Goal: Find specific page/section: Find specific page/section

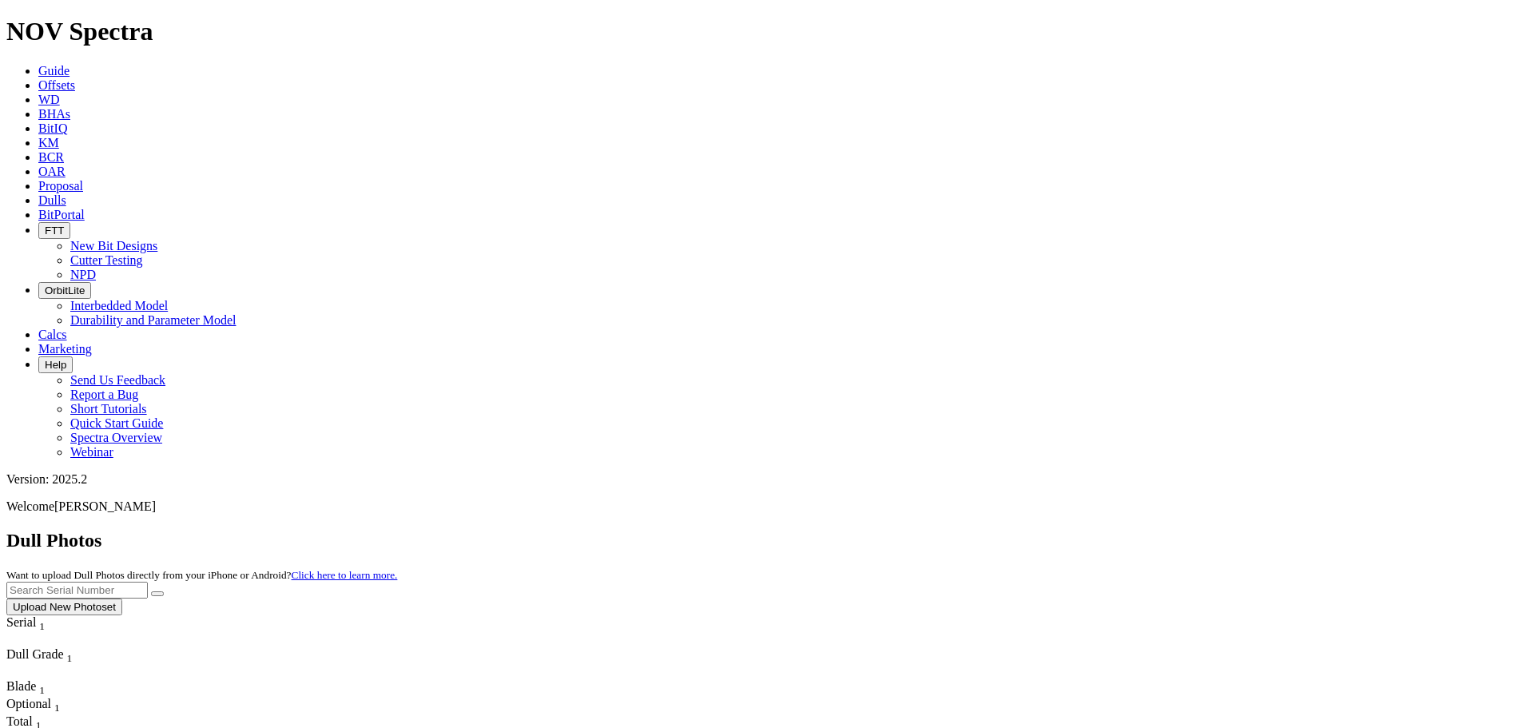
click at [148, 582] on input "text" at bounding box center [76, 590] width 141 height 17
click at [151, 591] on button "submit" at bounding box center [157, 593] width 13 height 5
click at [148, 582] on input "A318570" at bounding box center [76, 590] width 141 height 17
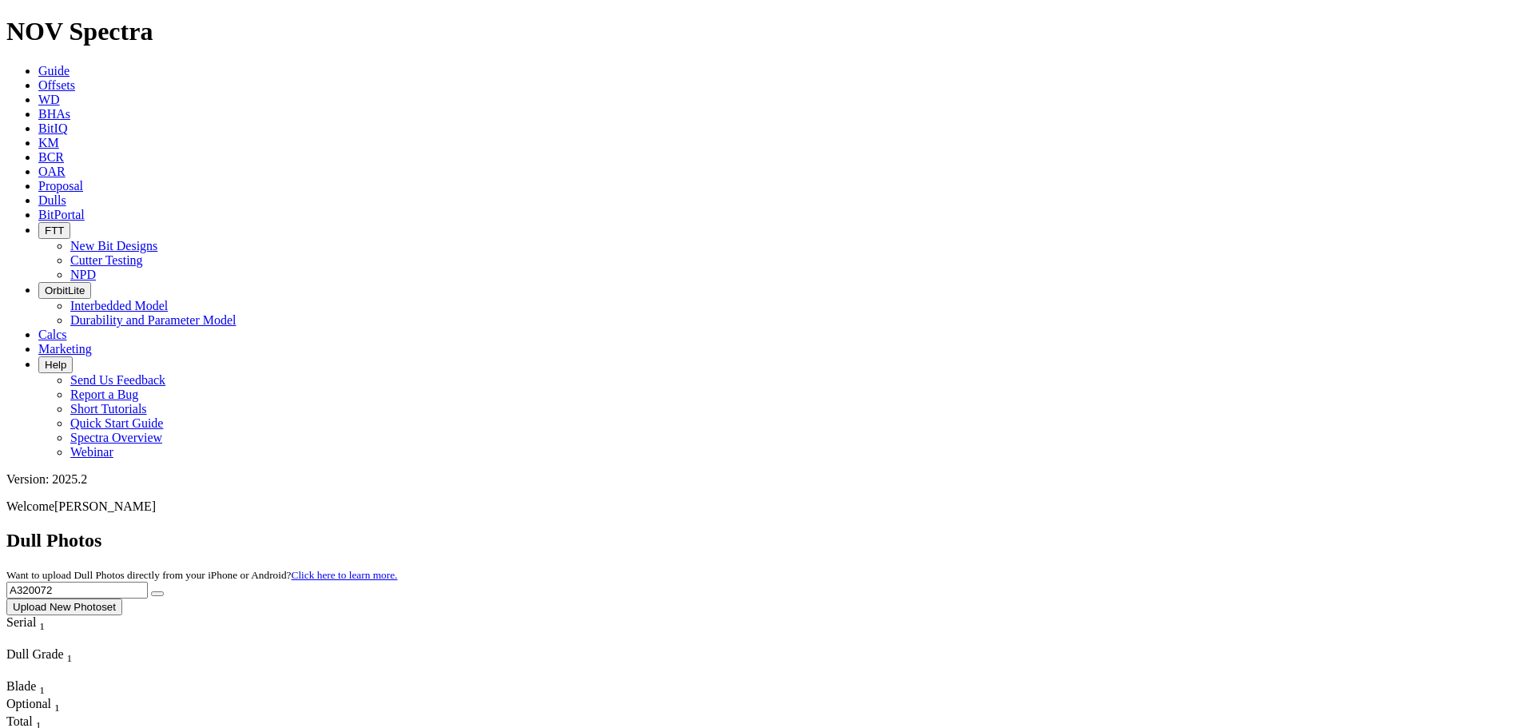
type input "A320072"
click at [151, 591] on button "submit" at bounding box center [157, 593] width 13 height 5
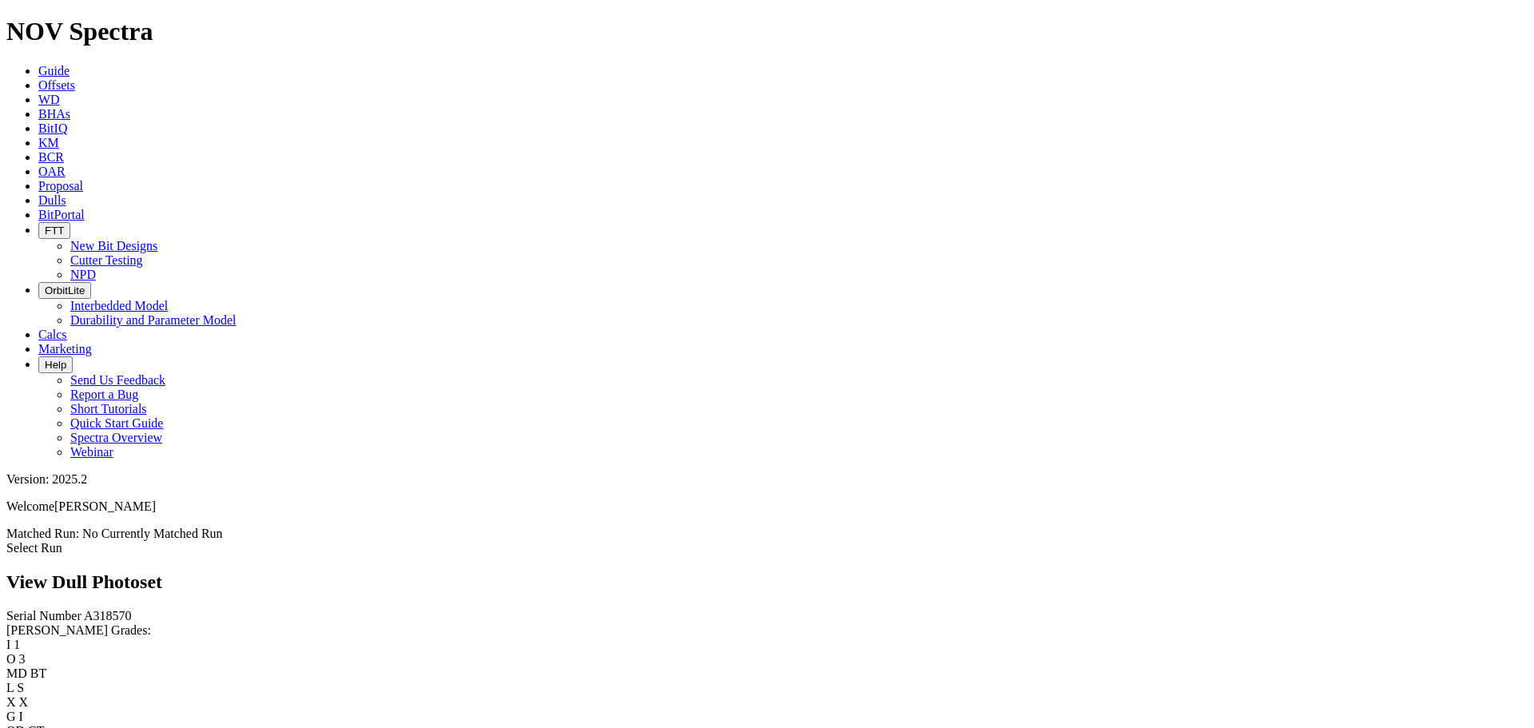
click at [84, 609] on span "A318570" at bounding box center [108, 616] width 48 height 14
copy span "A318570"
click at [84, 609] on span "A318570" at bounding box center [108, 616] width 48 height 14
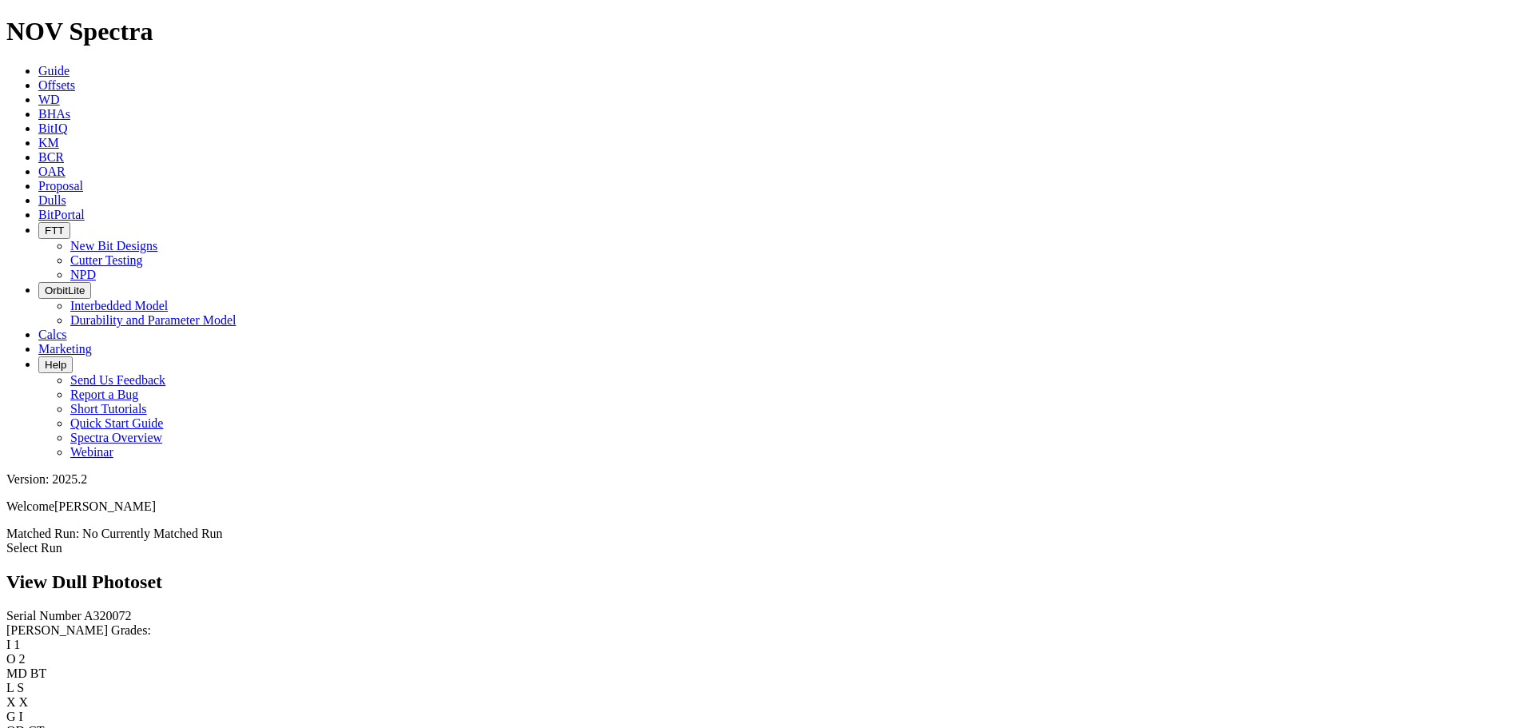
click at [84, 609] on span "A320072" at bounding box center [108, 616] width 48 height 14
copy span "A320072"
